Goal: Entertainment & Leisure: Consume media (video, audio)

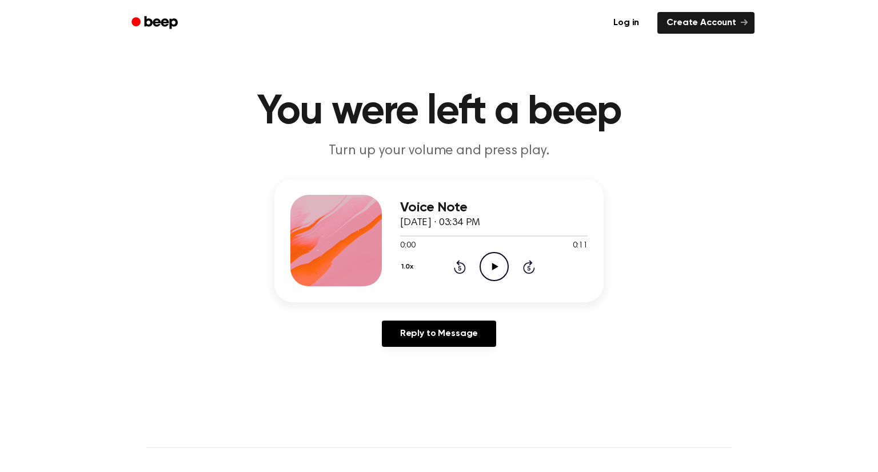
click at [496, 268] on icon at bounding box center [495, 266] width 6 height 7
click at [482, 267] on icon "Play Audio" at bounding box center [494, 266] width 29 height 29
click at [494, 275] on icon "Pause Audio" at bounding box center [494, 266] width 29 height 29
click at [501, 260] on icon "Play Audio" at bounding box center [494, 266] width 29 height 29
click at [526, 264] on icon at bounding box center [529, 267] width 12 height 14
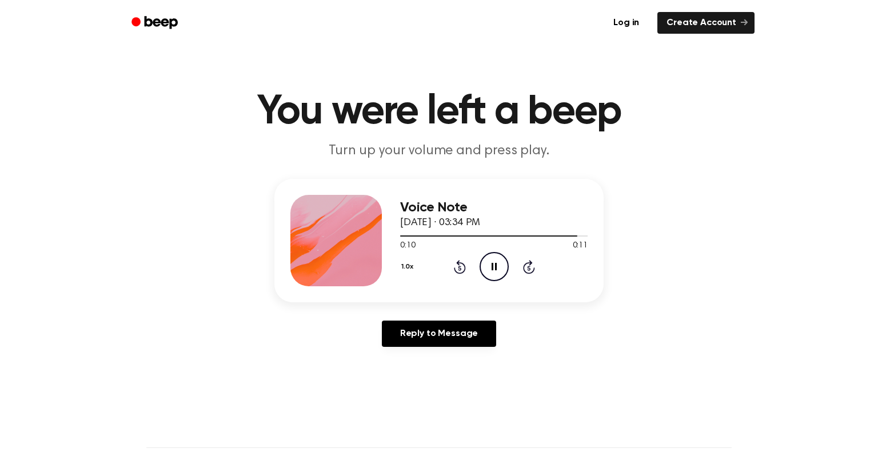
click at [507, 267] on icon "Pause Audio" at bounding box center [494, 266] width 29 height 29
click at [498, 257] on icon "Play Audio" at bounding box center [494, 266] width 29 height 29
click at [485, 257] on icon "Play Audio" at bounding box center [494, 266] width 29 height 29
click at [493, 275] on icon "Play Audio" at bounding box center [494, 266] width 29 height 29
click at [500, 269] on icon "Play Audio" at bounding box center [494, 266] width 29 height 29
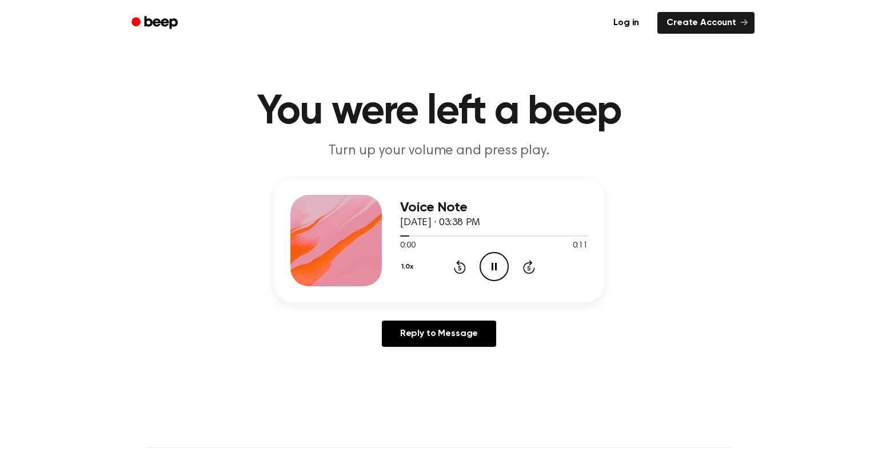
click at [489, 264] on icon "Pause Audio" at bounding box center [494, 266] width 29 height 29
